Goal: Task Accomplishment & Management: Manage account settings

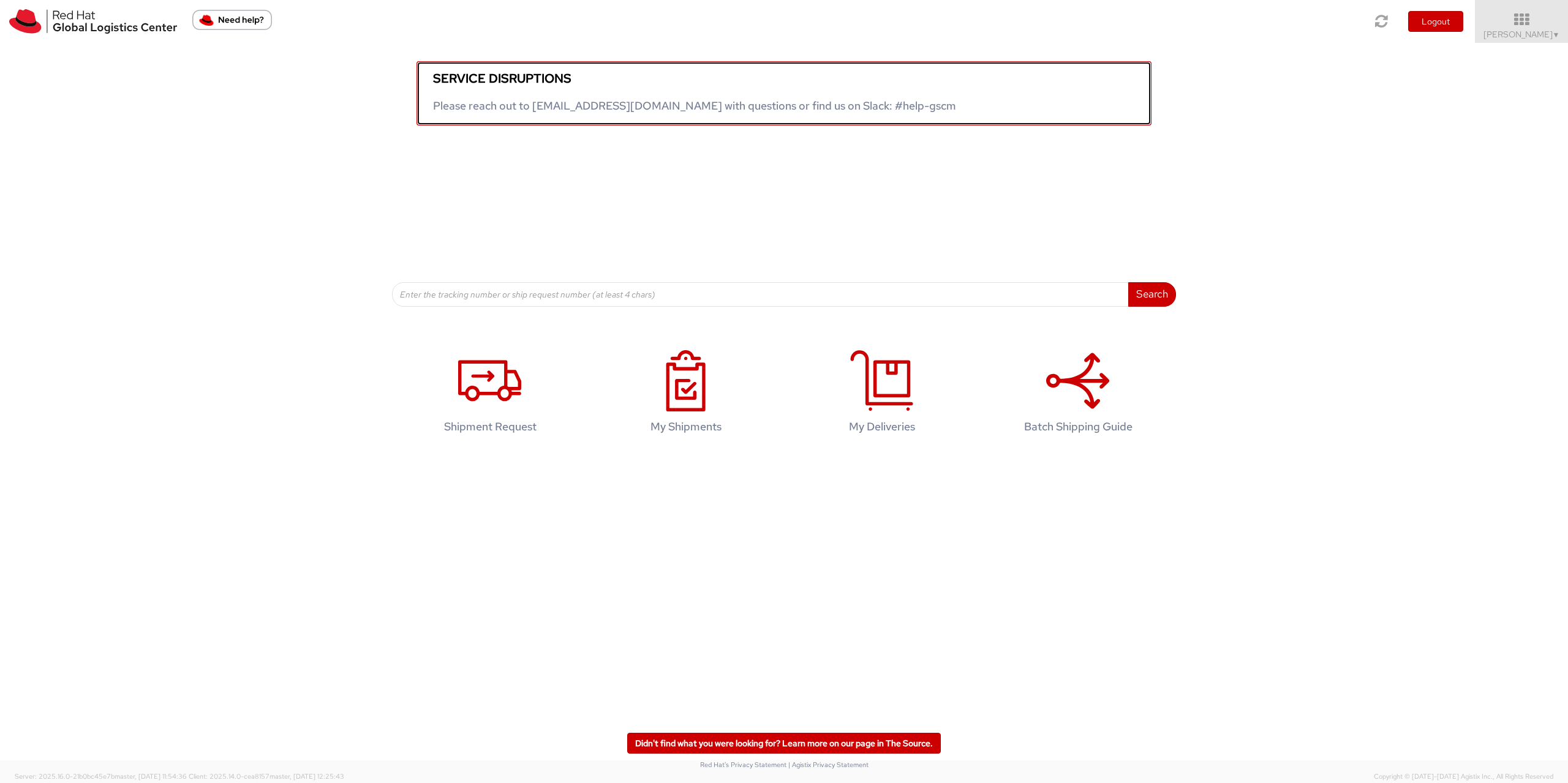
click at [471, 105] on link "Service disruptions Please reach out to globallogistics@redhat.com with questio…" at bounding box center [784, 93] width 735 height 65
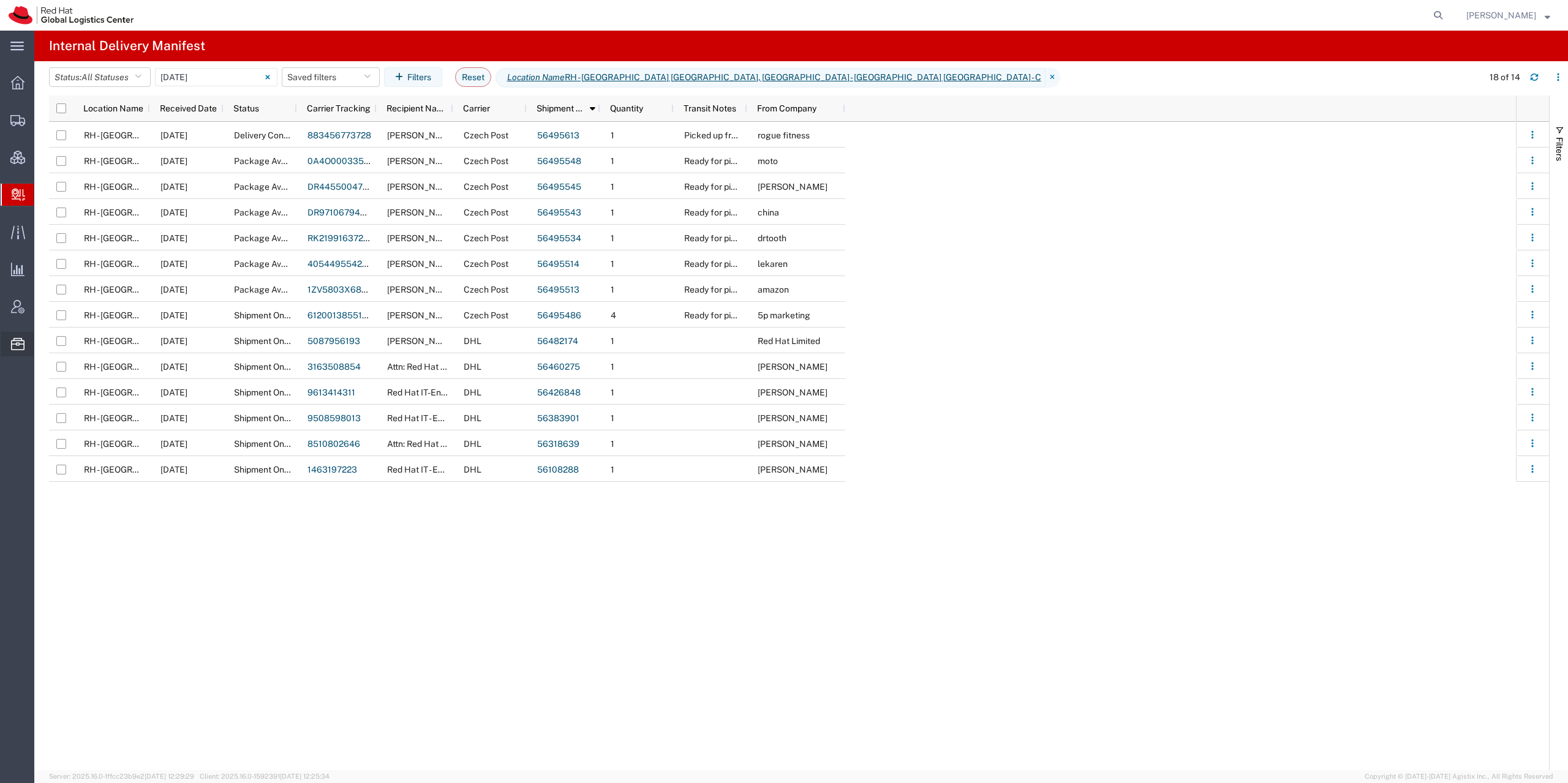
click at [0, 0] on span "Account Announcement" at bounding box center [0, 0] width 0 height 0
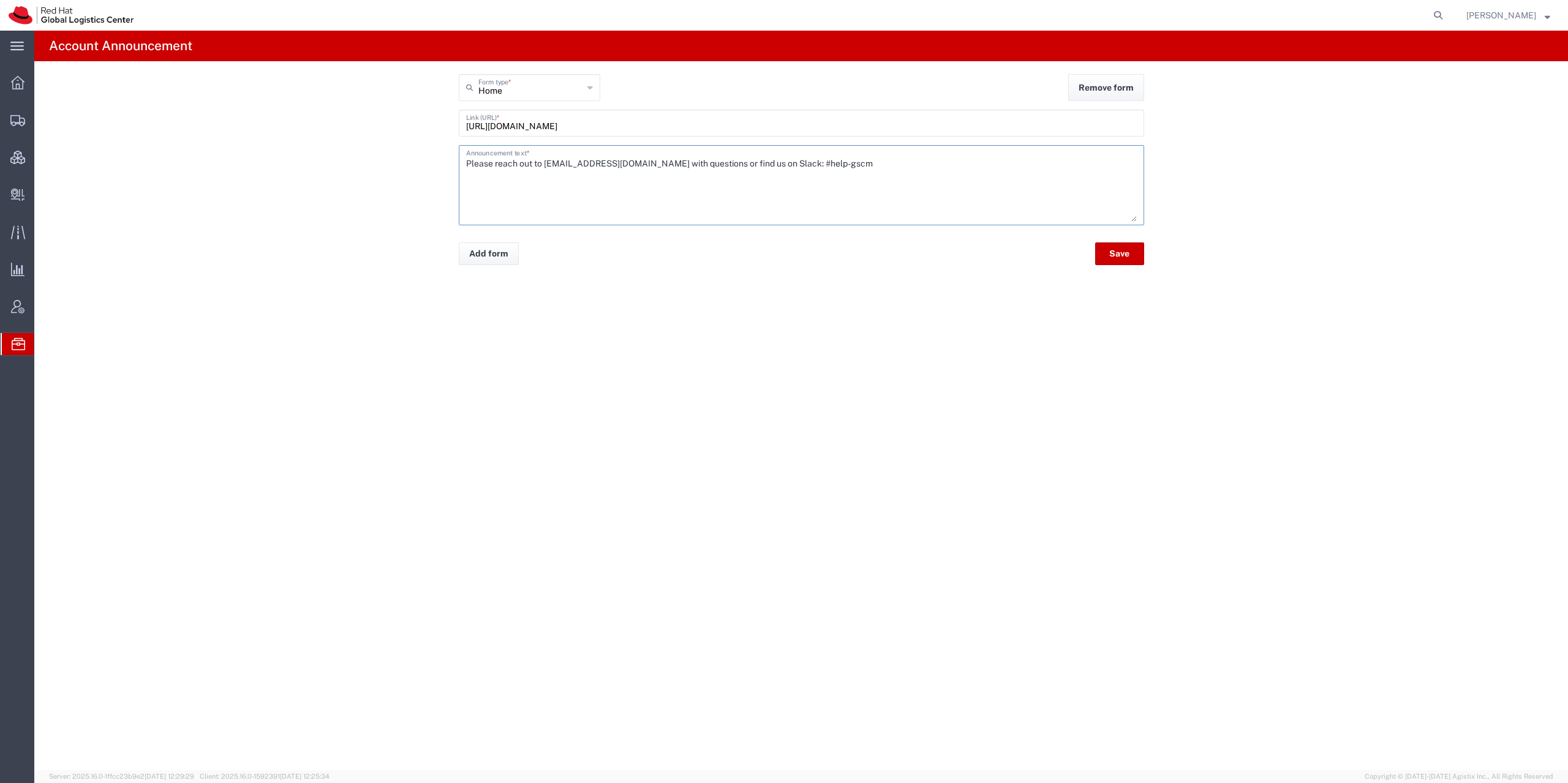
click at [475, 172] on textarea "Please reach out to globallogistics@redhat.com with questions or find us on Sla…" at bounding box center [801, 185] width 671 height 73
click at [494, 163] on textarea "Please reach out to globallogistics@redhat.com with questions or find us on Sla…" at bounding box center [801, 185] width 671 height 73
type textarea "- none at the moment Please reach out to [EMAIL_ADDRESS][DOMAIN_NAME] with ques…"
click at [1135, 253] on button "Save" at bounding box center [1120, 253] width 49 height 22
